Goal: Task Accomplishment & Management: Use online tool/utility

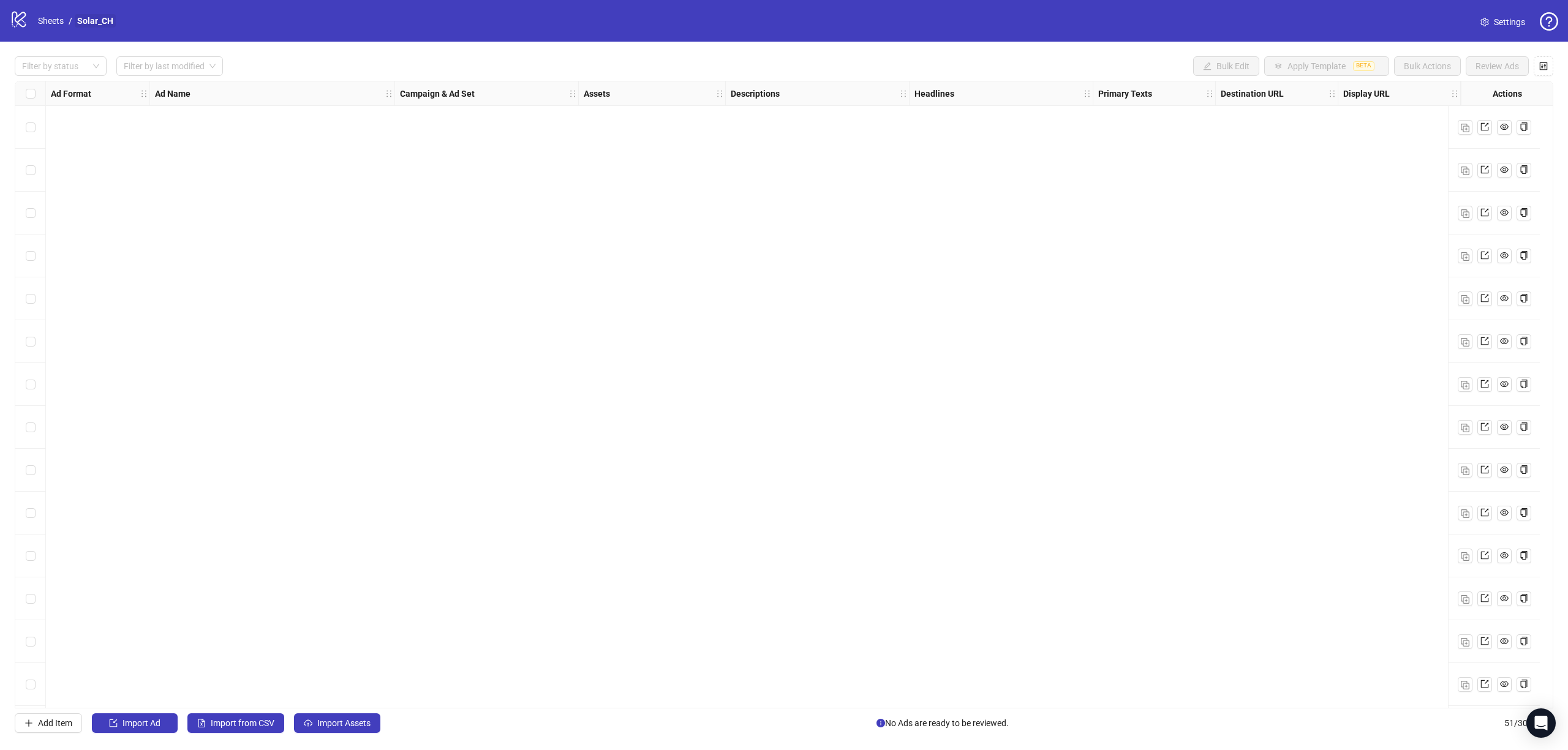
scroll to position [1590, 0]
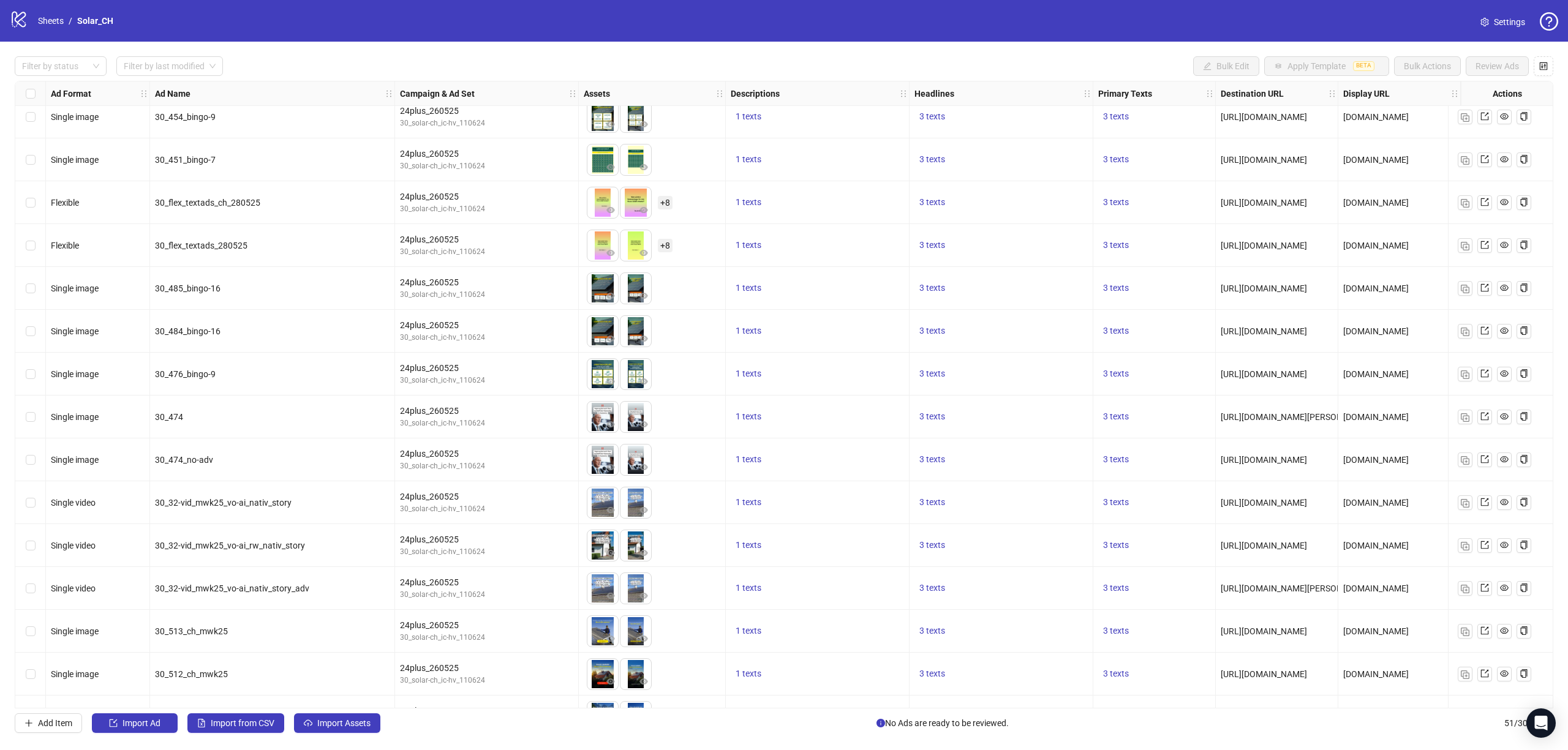
scroll to position [1470, 0]
click at [1464, 415] on img "button" at bounding box center [1465, 415] width 9 height 9
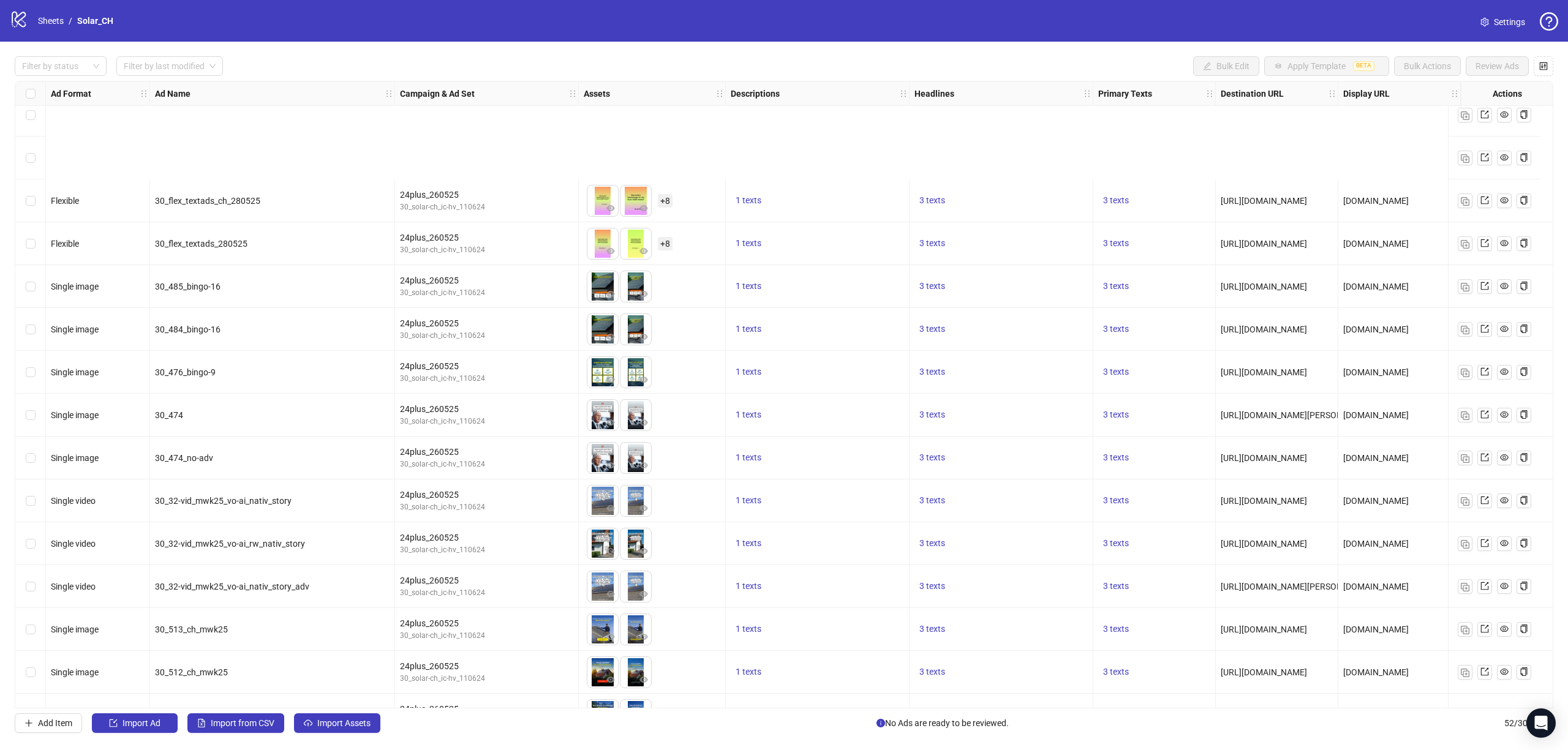
scroll to position [1631, 0]
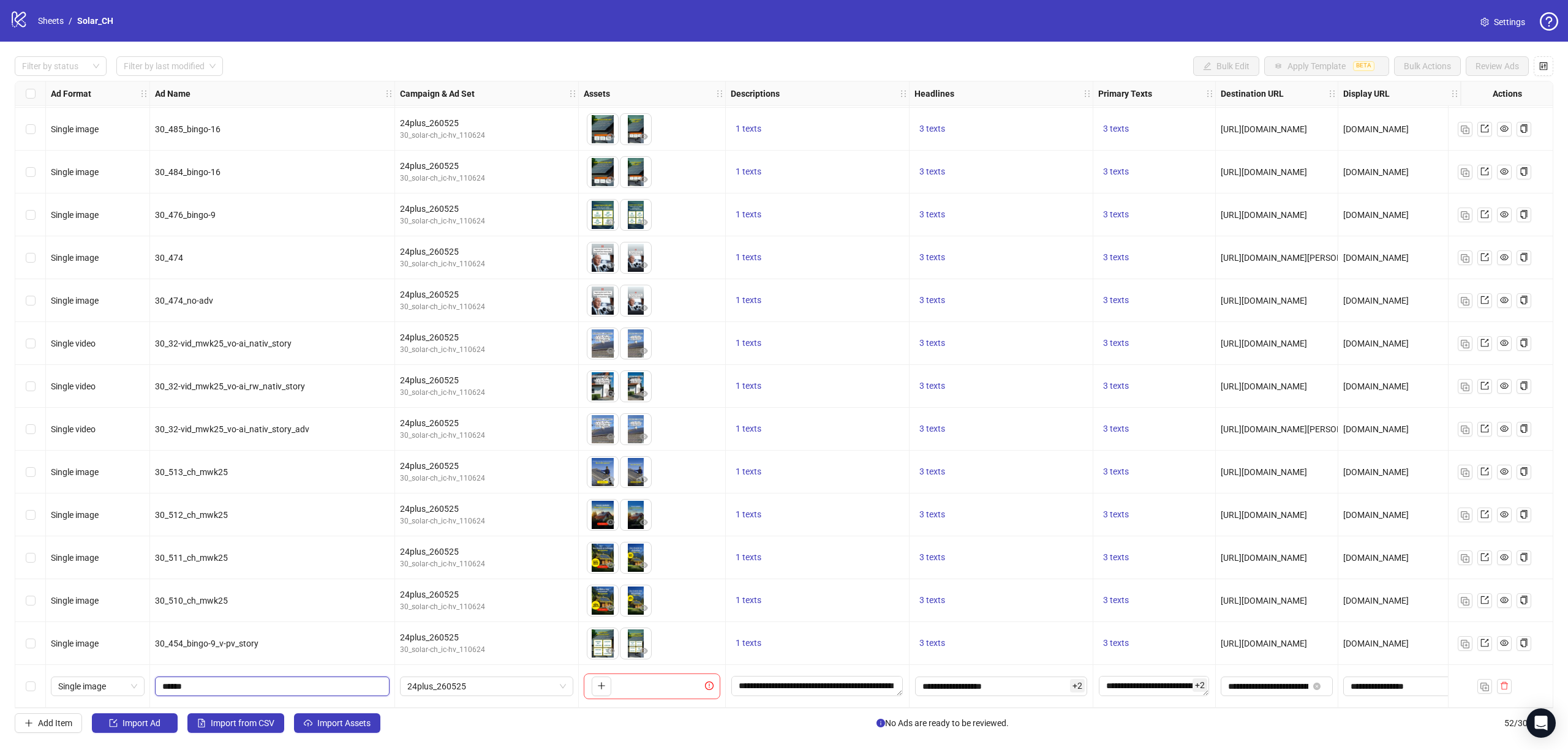
drag, startPoint x: 216, startPoint y: 686, endPoint x: 176, endPoint y: 680, distance: 40.4
click at [176, 680] on input "******" at bounding box center [271, 687] width 217 height 14
type input "**********"
click at [598, 694] on div "To pick up a draggable item, press the space bar. While dragging, use the arrow…" at bounding box center [652, 687] width 136 height 25
click at [601, 683] on icon "plus" at bounding box center [601, 686] width 1 height 7
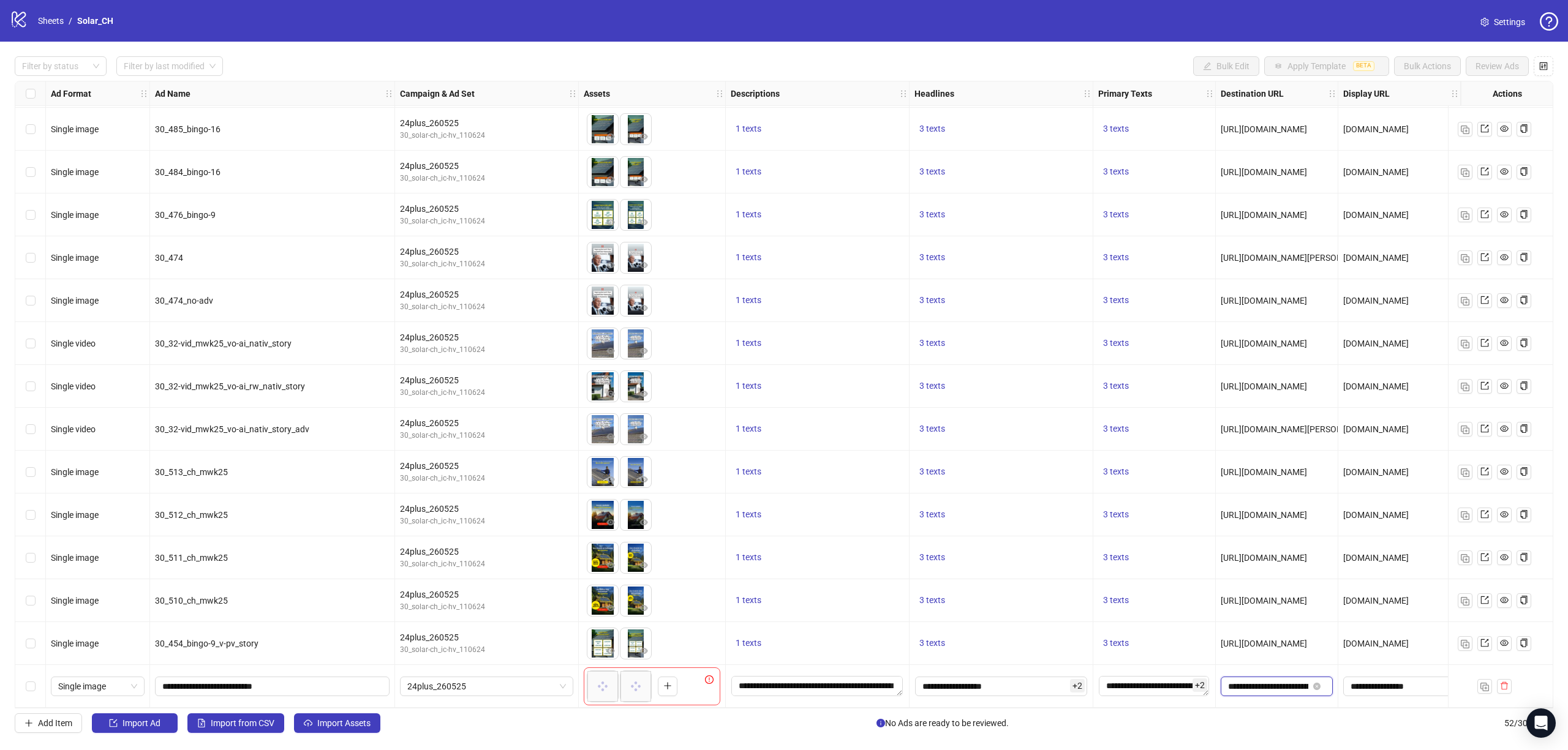
click at [1276, 681] on input "**********" at bounding box center [1268, 687] width 80 height 14
drag, startPoint x: 636, startPoint y: 682, endPoint x: 605, endPoint y: 684, distance: 31.1
click at [605, 684] on body "logo/logo-mobile Sheets / Solar_CH Settings Filter by status Filter by last mod…" at bounding box center [784, 375] width 1568 height 750
click at [610, 692] on icon "eye" at bounding box center [610, 694] width 9 height 6
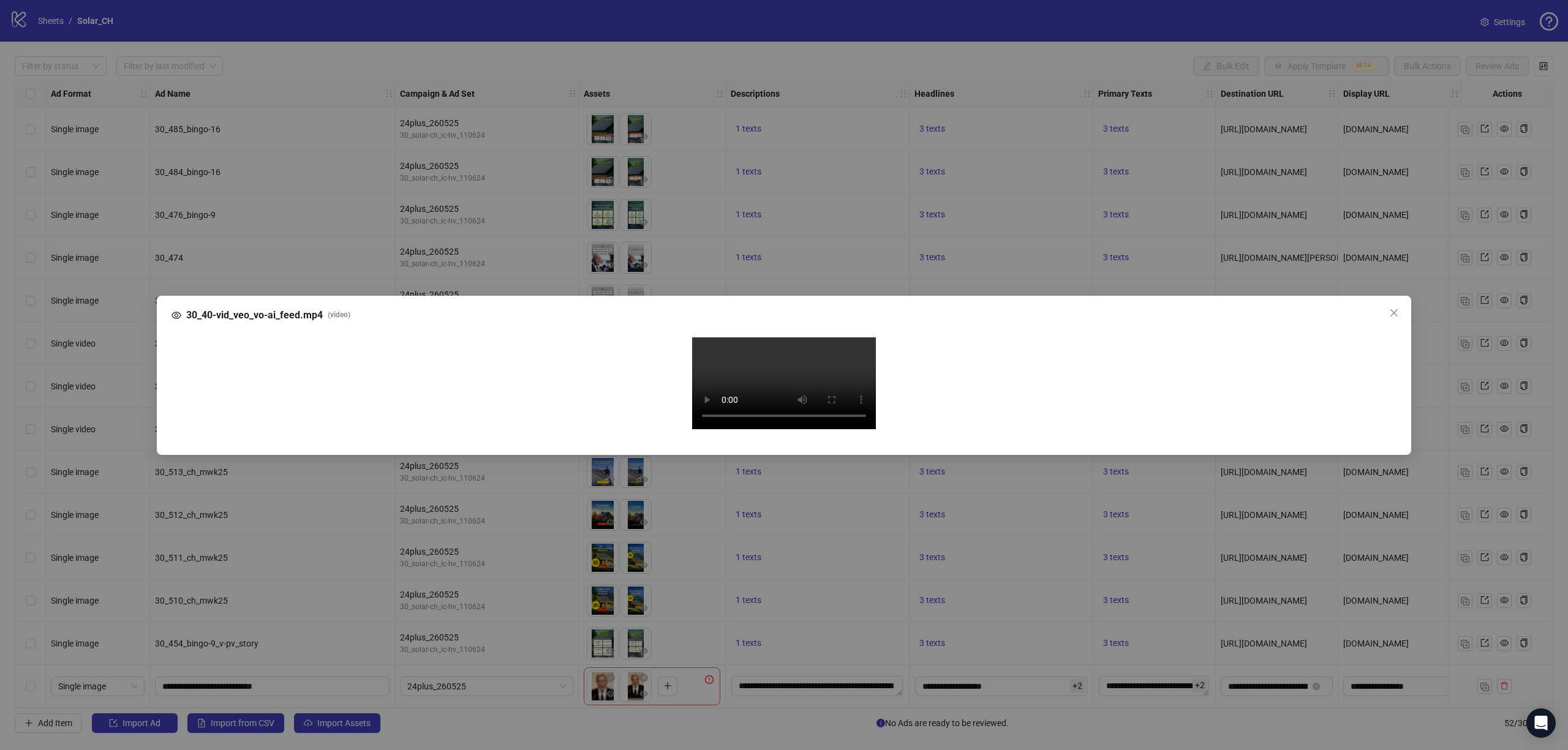
click at [94, 412] on div "30_40-vid_veo_vo-ai_feed.mp4 ( video ) Your browser does not support the video …" at bounding box center [784, 375] width 1568 height 750
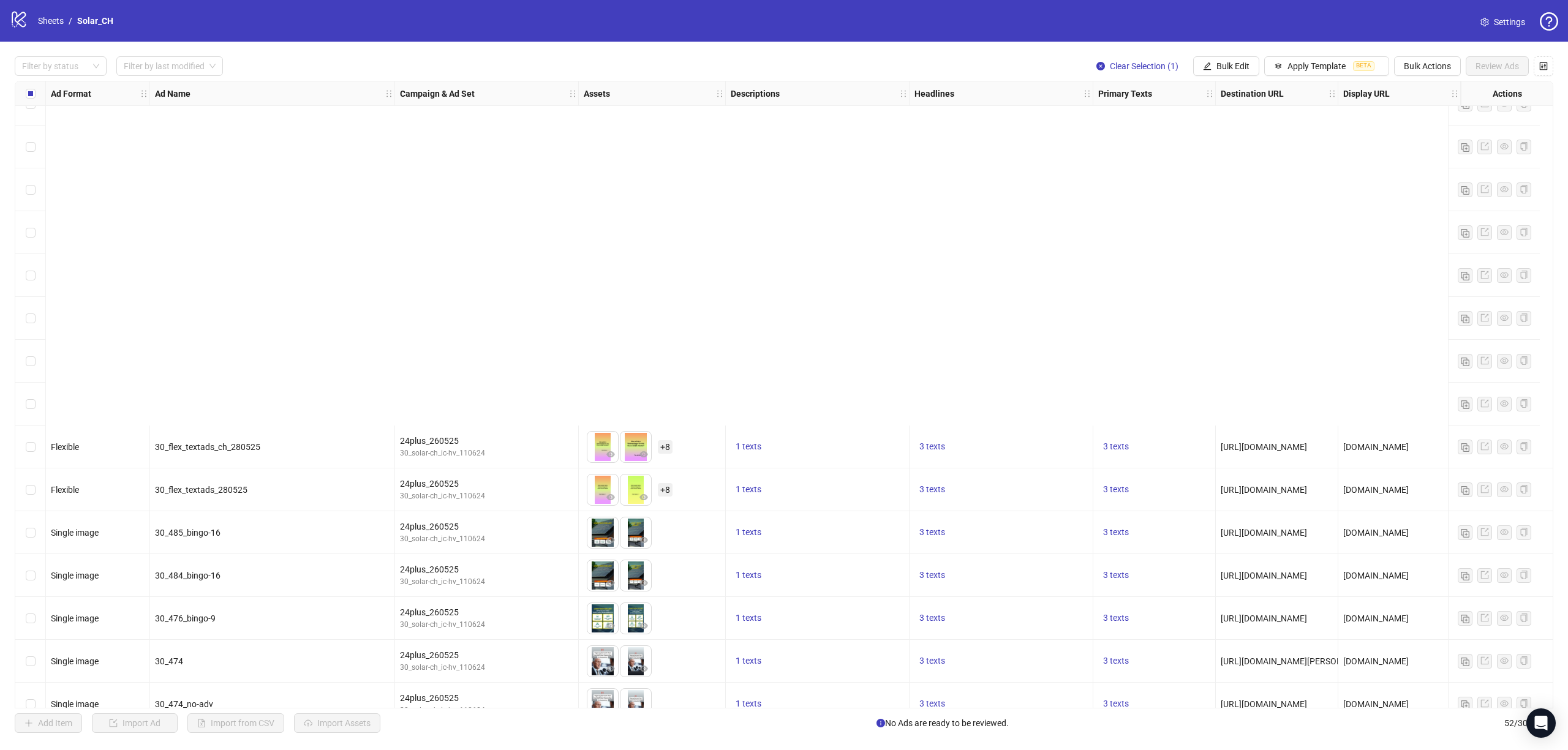
scroll to position [1631, 0]
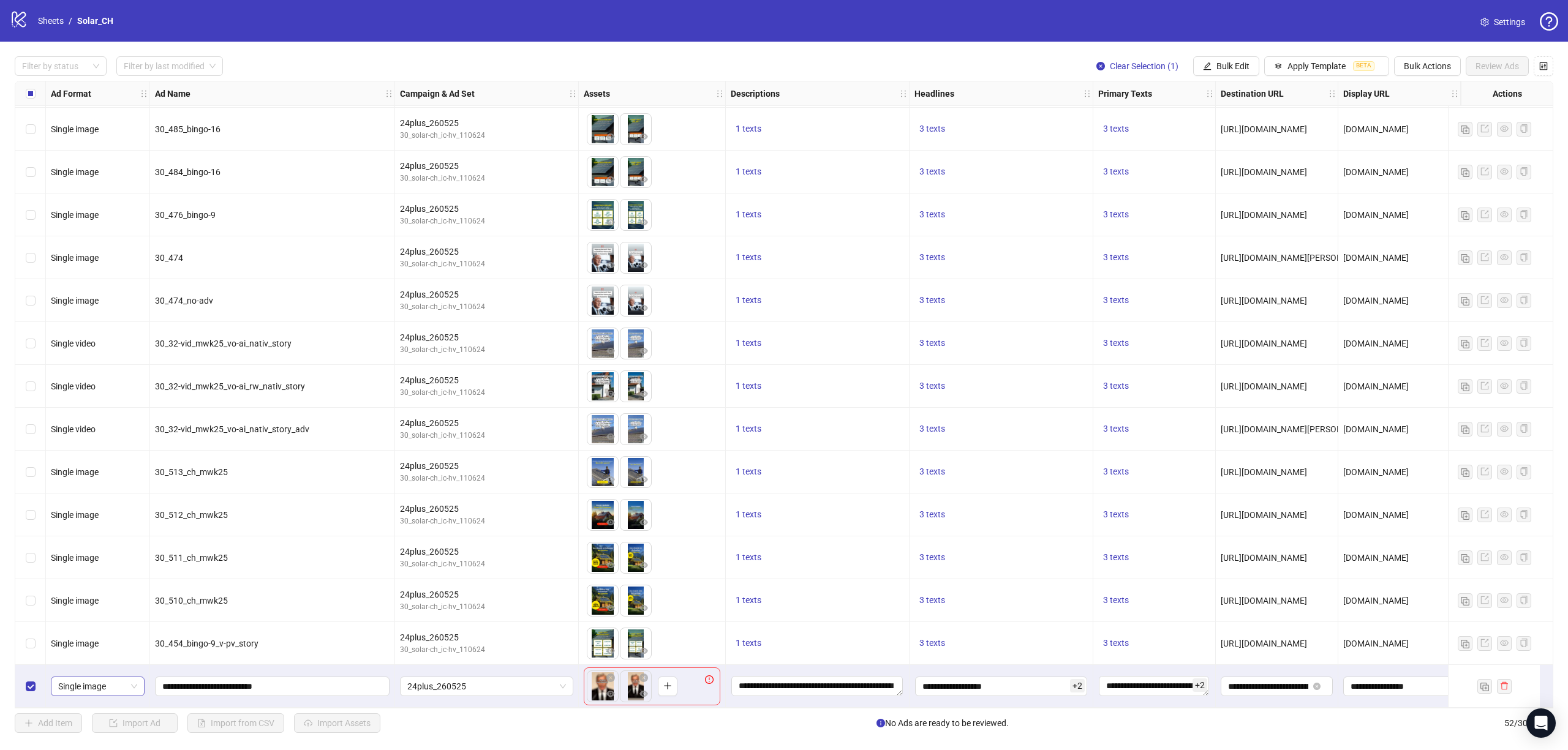
click at [72, 684] on span "Single image" at bounding box center [97, 686] width 79 height 19
click at [79, 578] on div "Single video" at bounding box center [97, 580] width 74 height 14
click at [1481, 64] on span "Review Ads" at bounding box center [1497, 66] width 44 height 10
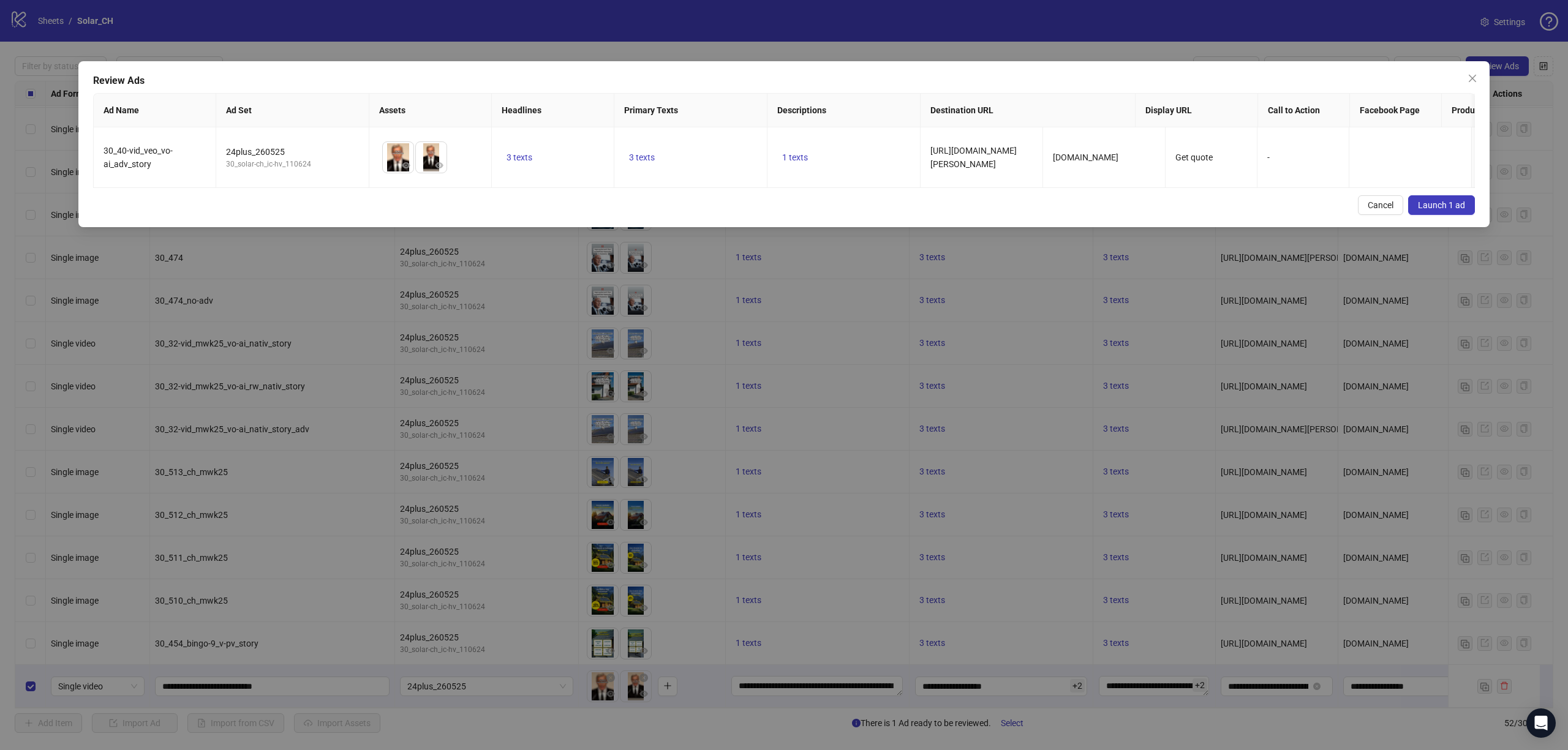
click at [1436, 210] on span "Launch 1 ad" at bounding box center [1441, 206] width 47 height 10
